Goal: Use online tool/utility: Utilize a website feature to perform a specific function

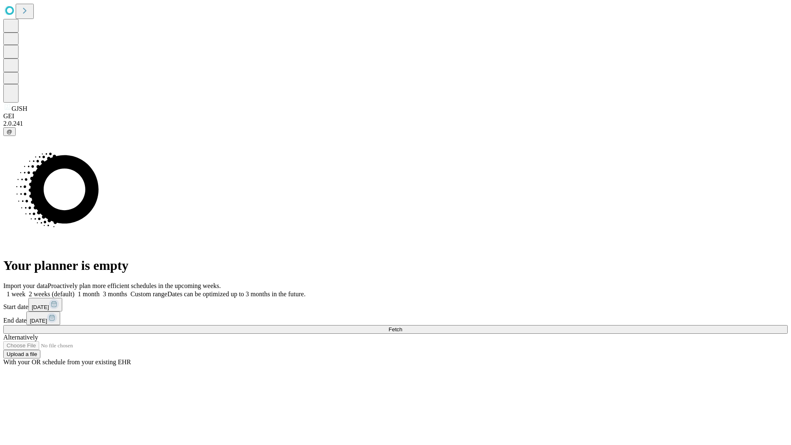
click at [402, 326] on span "Fetch" at bounding box center [396, 329] width 14 height 6
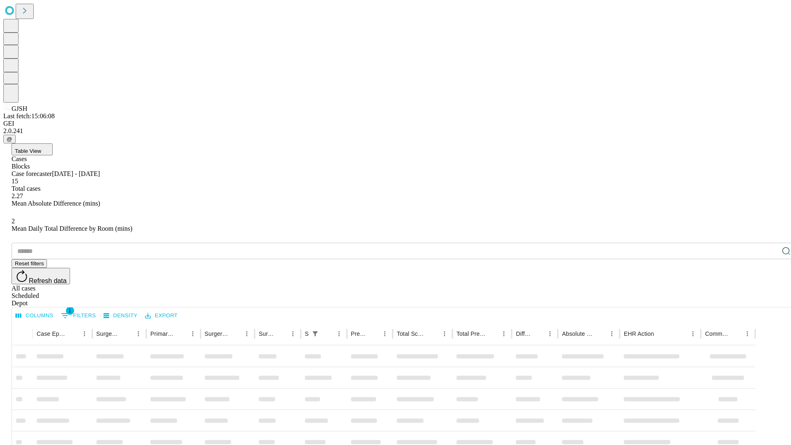
click at [41, 148] on span "Table View" at bounding box center [28, 151] width 26 height 6
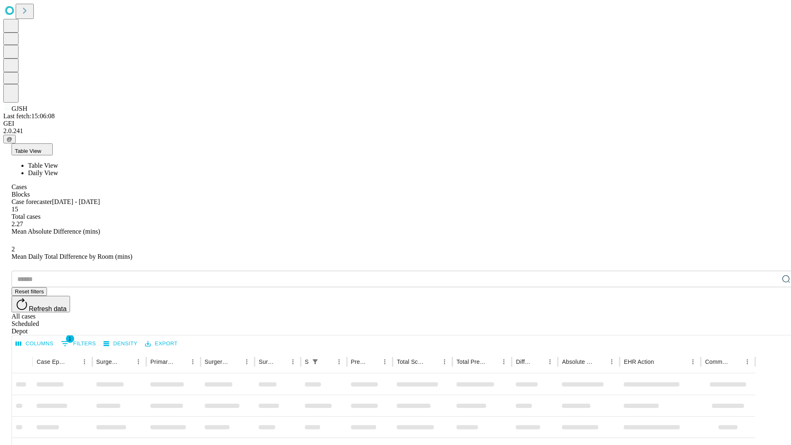
click at [58, 169] on span "Daily View" at bounding box center [43, 172] width 30 height 7
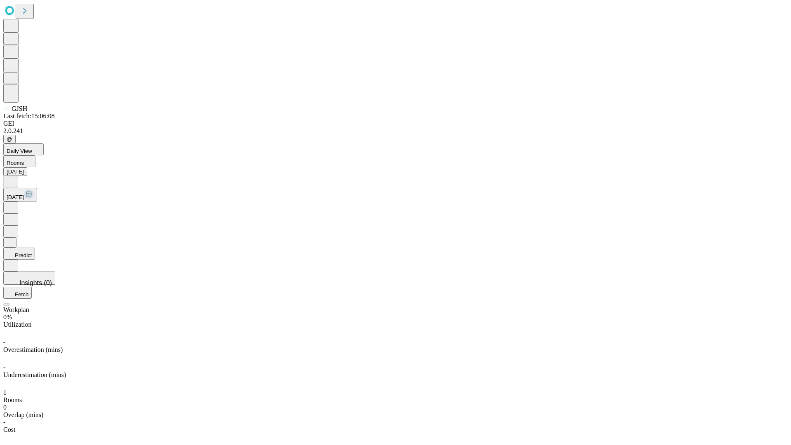
click at [35, 248] on button "Predict" at bounding box center [19, 254] width 32 height 12
